Goal: Check status: Check status

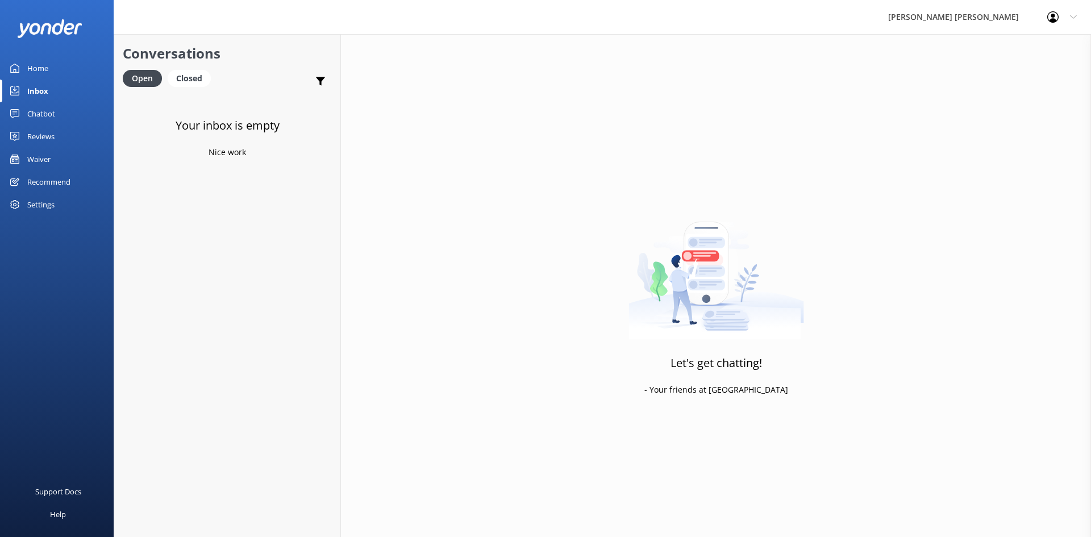
drag, startPoint x: 0, startPoint y: 0, endPoint x: 40, endPoint y: 157, distance: 162.0
click at [40, 157] on div "Waiver" at bounding box center [38, 159] width 23 height 23
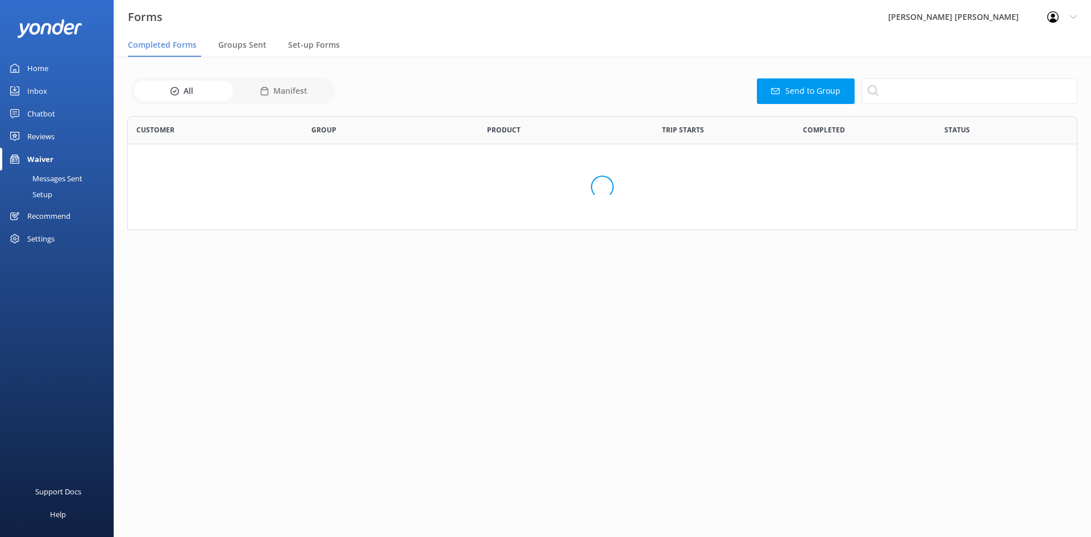
scroll to position [305, 942]
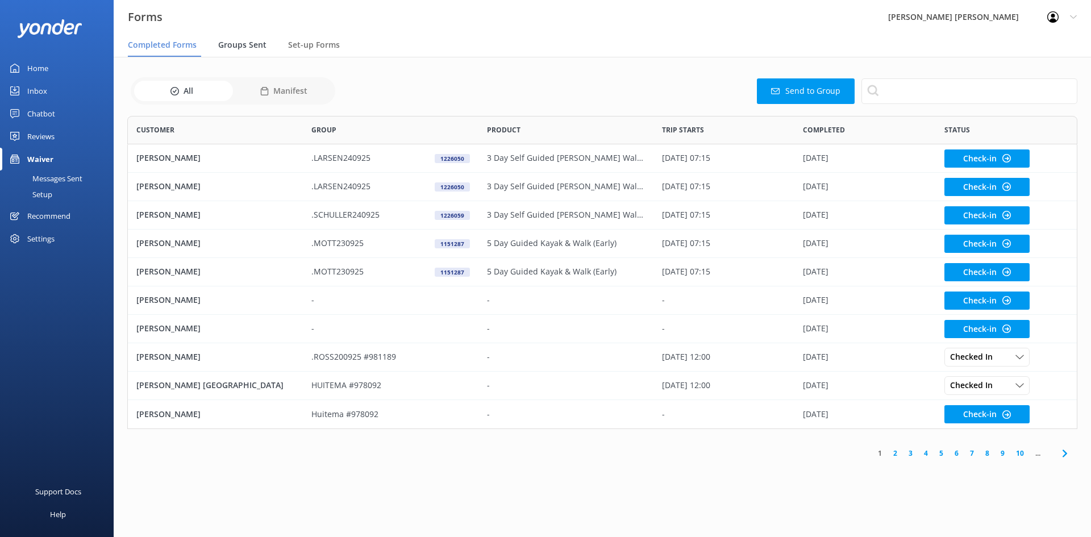
click at [253, 46] on span "Groups Sent" at bounding box center [242, 44] width 48 height 11
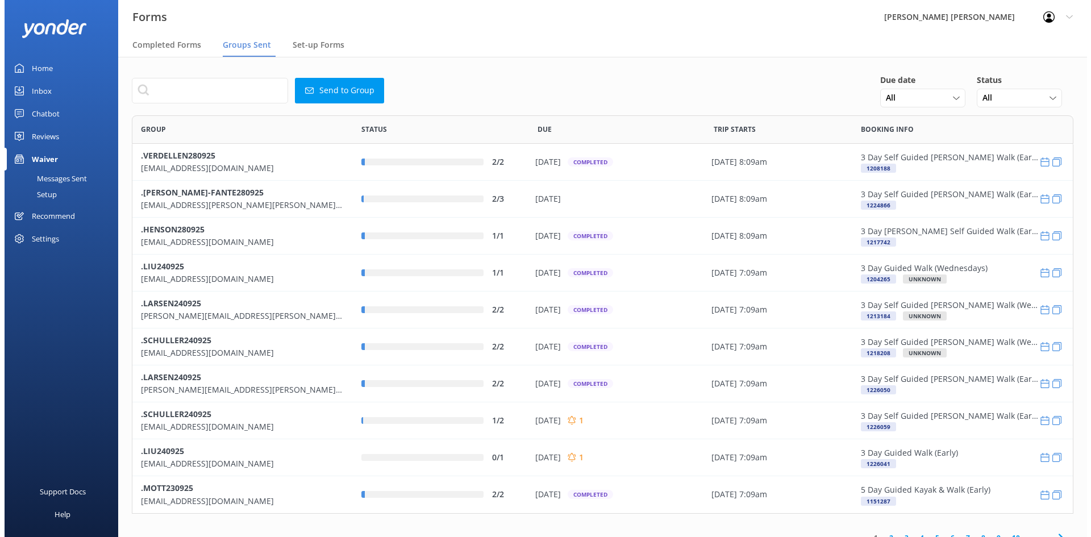
scroll to position [390, 933]
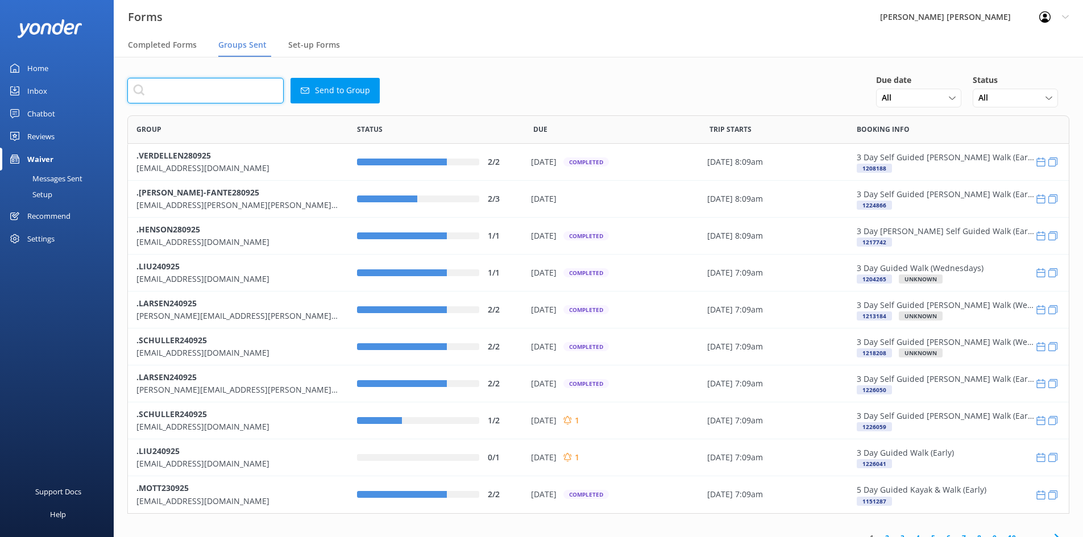
click at [233, 93] on input "text" at bounding box center [205, 91] width 156 height 26
paste input "[EMAIL_ADDRESS][DOMAIN_NAME]"
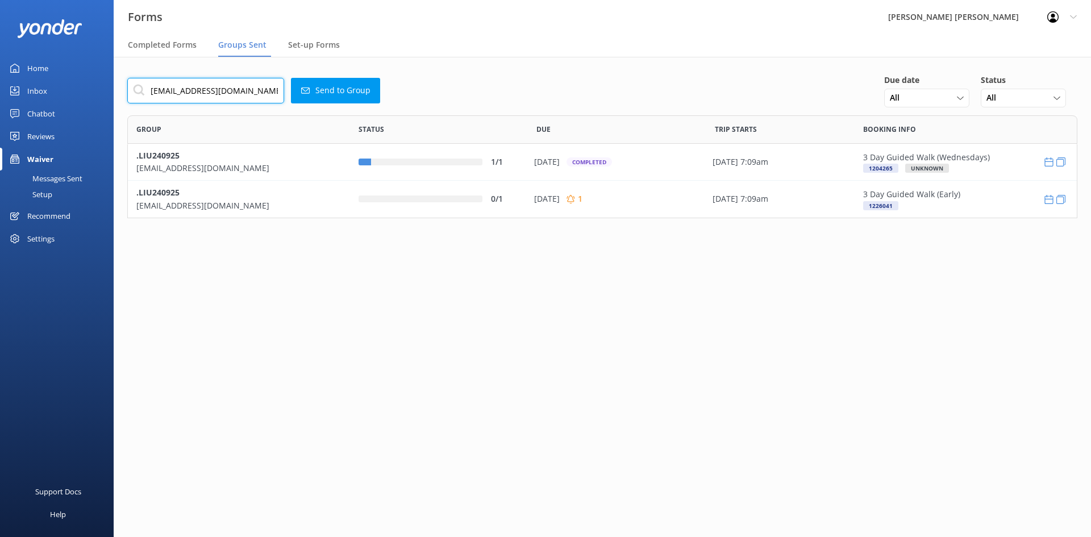
scroll to position [94, 942]
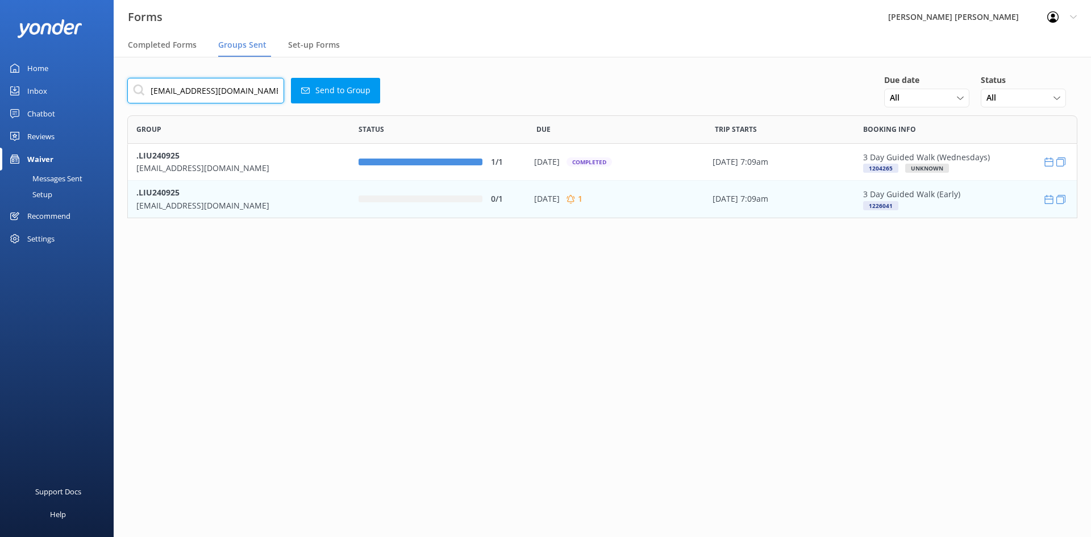
type input "[EMAIL_ADDRESS][DOMAIN_NAME]"
click at [260, 196] on p ".LIU240925" at bounding box center [238, 192] width 205 height 13
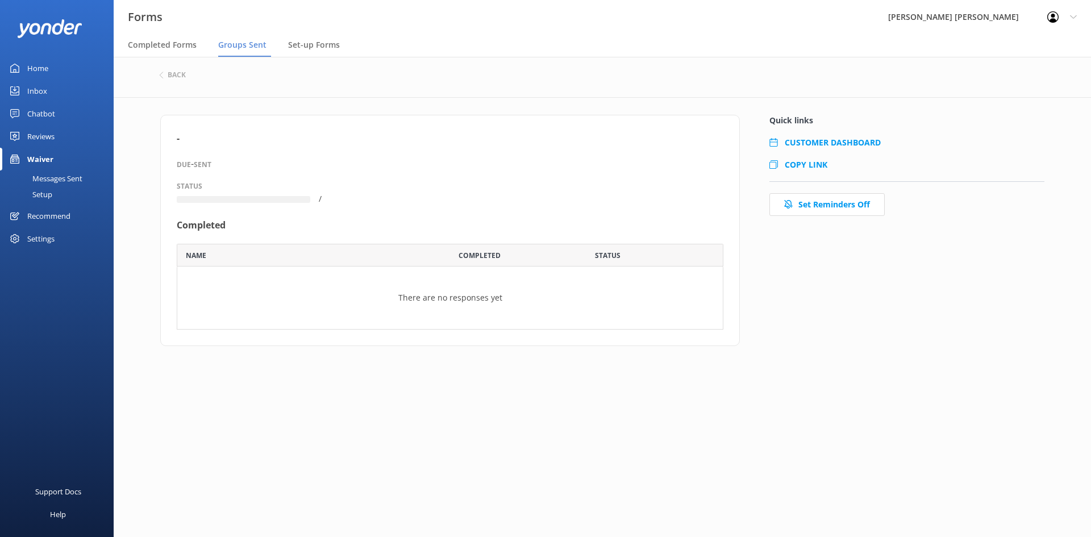
scroll to position [77, 538]
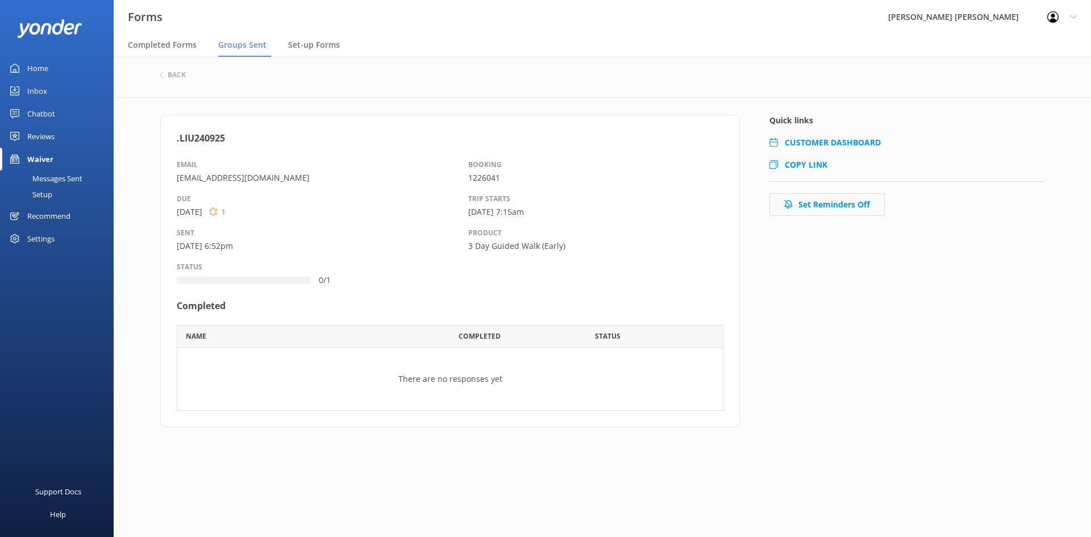
click at [804, 205] on button "Set Reminders Off" at bounding box center [827, 204] width 115 height 23
click at [180, 78] on h6 "back" at bounding box center [177, 75] width 18 height 7
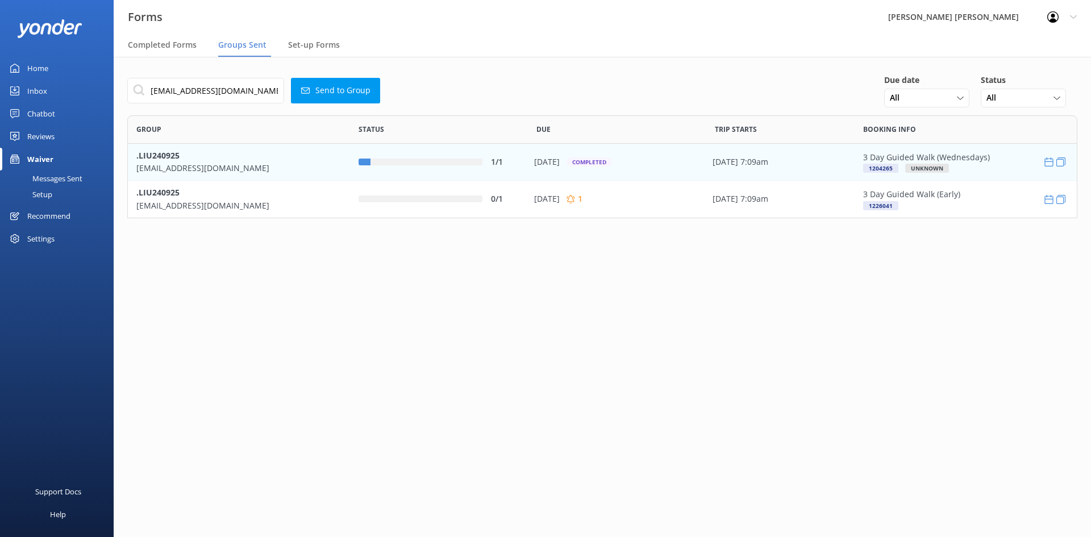
scroll to position [94, 942]
click at [262, 167] on p "[EMAIL_ADDRESS][DOMAIN_NAME]" at bounding box center [238, 168] width 205 height 13
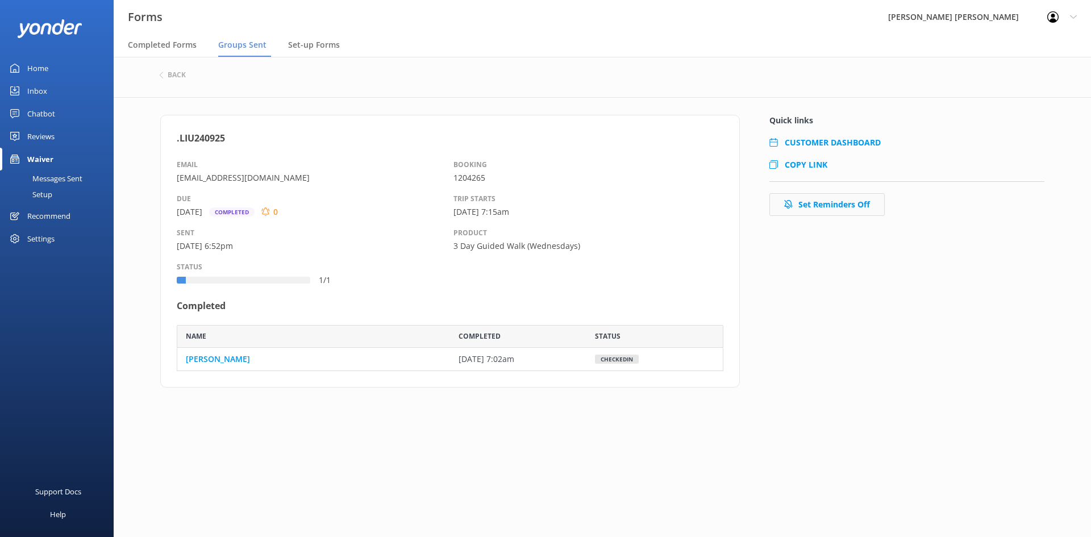
scroll to position [38, 538]
click at [820, 197] on button "Set Reminders Off" at bounding box center [827, 204] width 115 height 23
click at [175, 74] on h6 "back" at bounding box center [177, 75] width 18 height 7
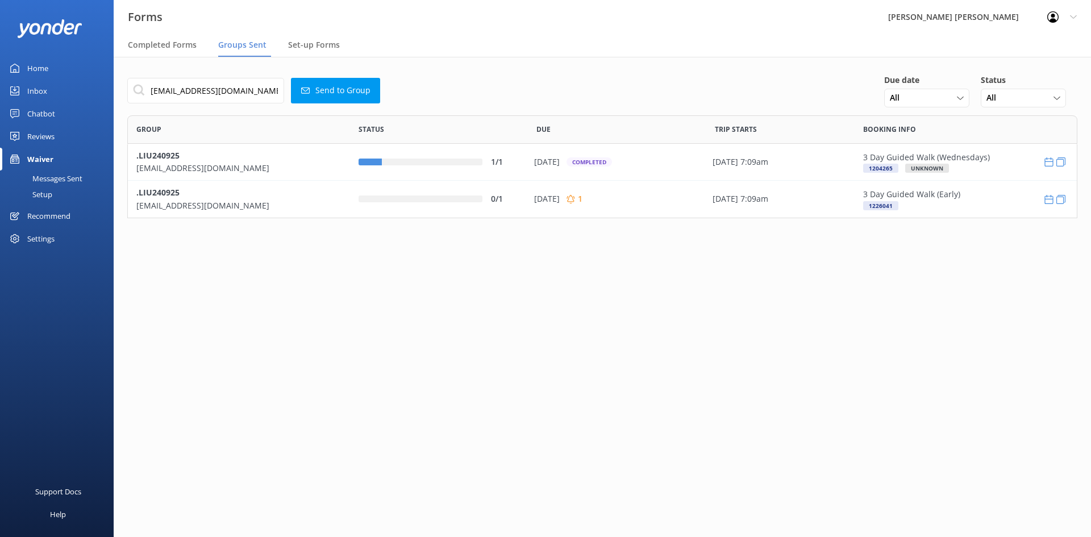
scroll to position [94, 942]
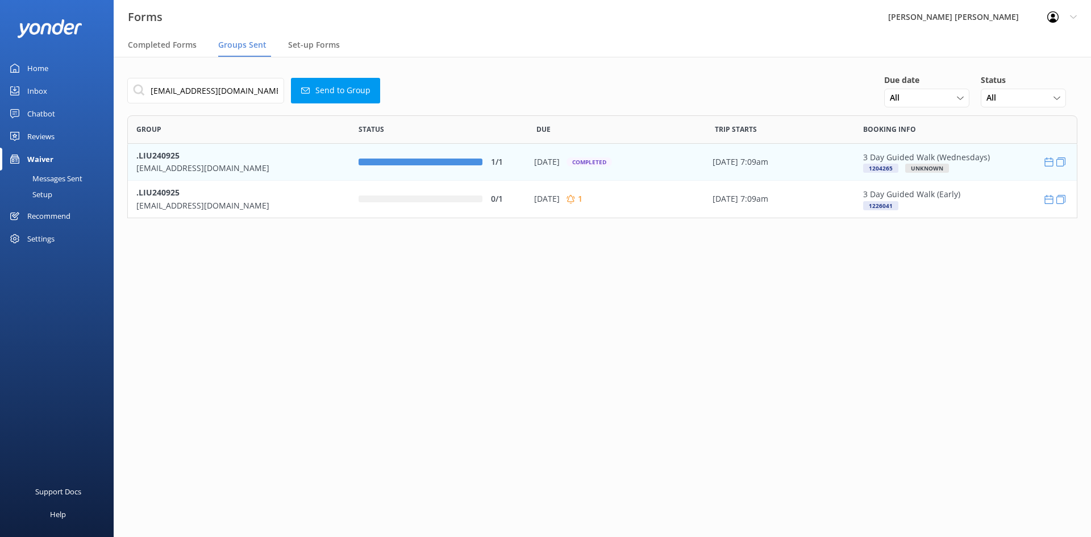
click at [256, 165] on p "[EMAIL_ADDRESS][DOMAIN_NAME]" at bounding box center [238, 168] width 205 height 13
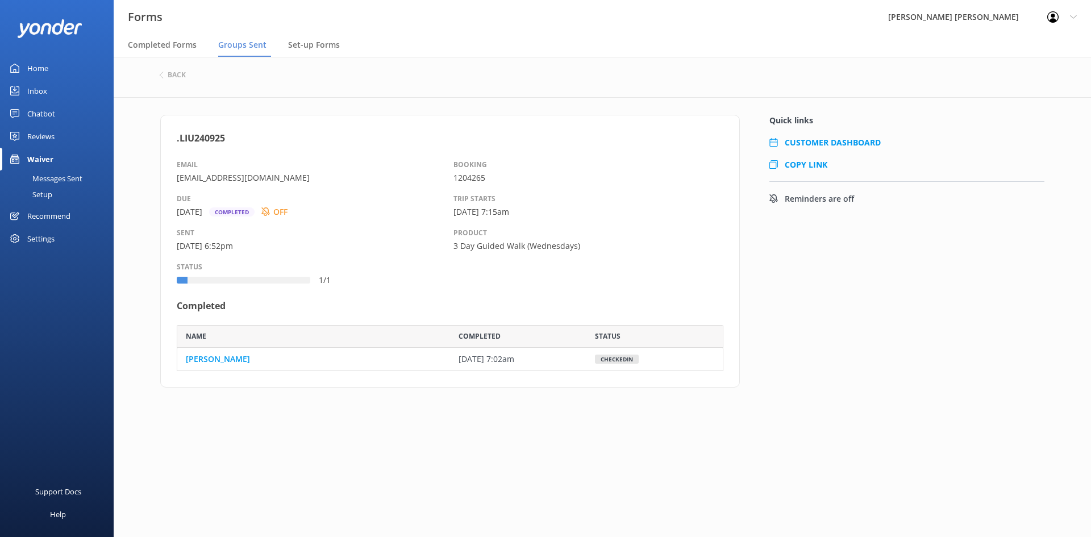
scroll to position [38, 538]
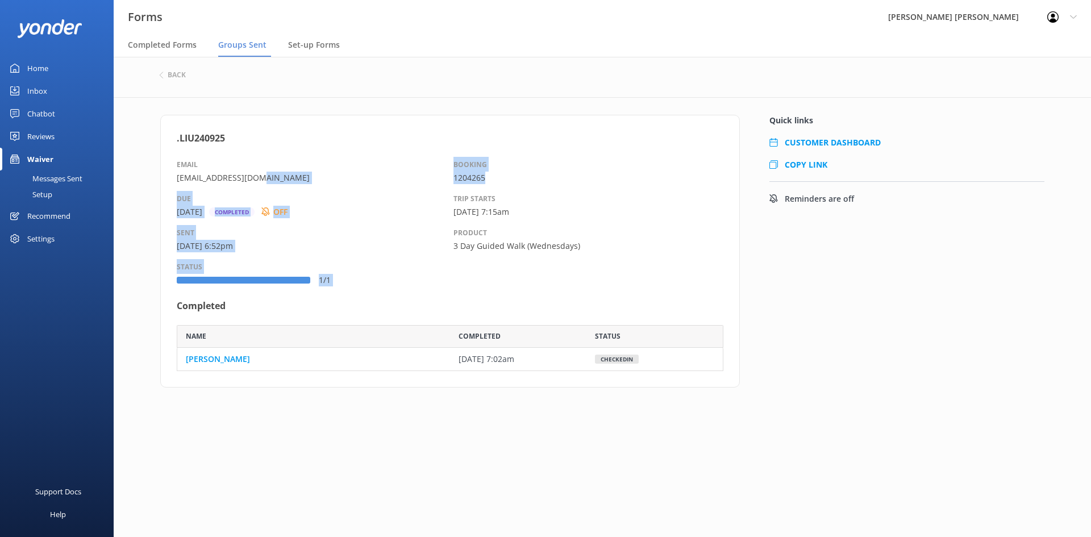
drag, startPoint x: 489, startPoint y: 175, endPoint x: 443, endPoint y: 181, distance: 47.0
click at [443, 181] on div "EMAIL [EMAIL_ADDRESS][DOMAIN_NAME] DUE [DATE] Completed OFF SENT [DATE] 6:52pm …" at bounding box center [450, 222] width 547 height 130
click at [501, 181] on p "1204265" at bounding box center [589, 178] width 271 height 13
click at [439, 219] on div "[DATE] Completed OFF" at bounding box center [315, 215] width 277 height 19
drag, startPoint x: 496, startPoint y: 177, endPoint x: 450, endPoint y: 180, distance: 46.7
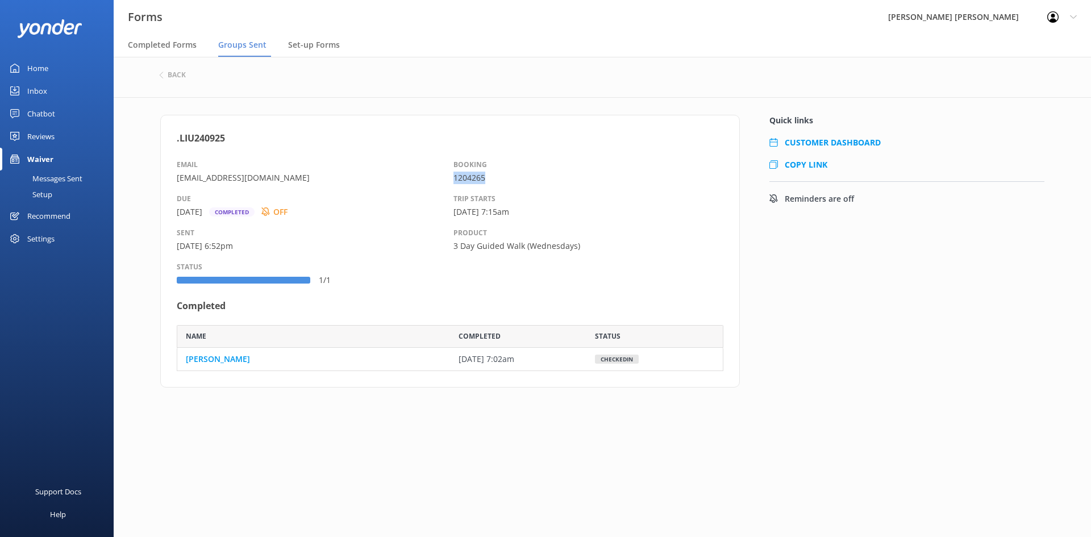
click at [454, 180] on p "1204265" at bounding box center [589, 178] width 271 height 13
copy p "1204265"
